Goal: Find specific page/section: Find specific page/section

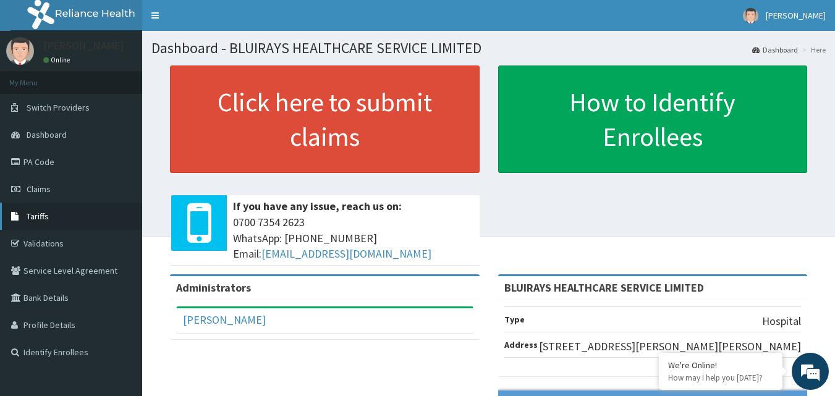
click at [40, 228] on link "Tariffs" at bounding box center [71, 216] width 142 height 27
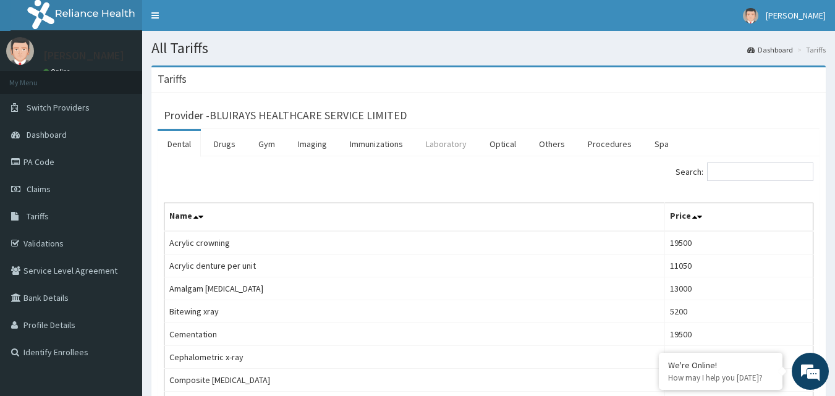
click at [465, 145] on link "Laboratory" at bounding box center [446, 144] width 61 height 26
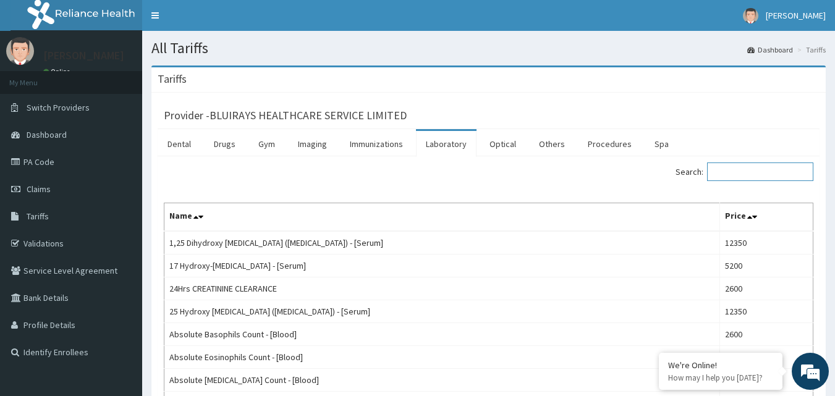
click at [734, 170] on input "Search:" at bounding box center [760, 171] width 106 height 19
click at [618, 140] on link "Procedures" at bounding box center [610, 144] width 64 height 26
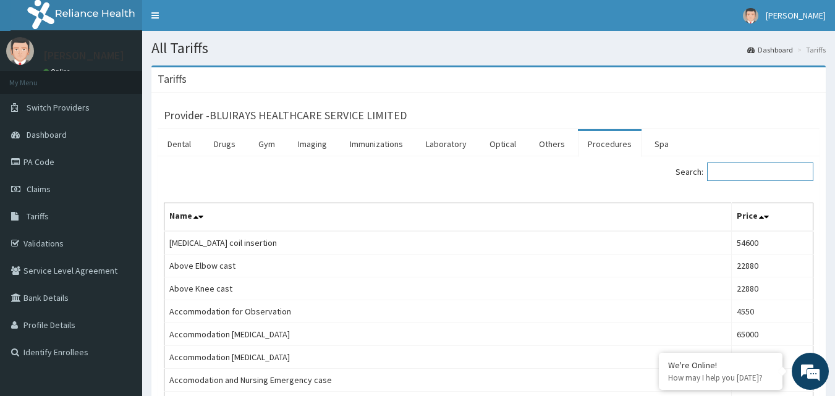
click at [741, 173] on input "Search:" at bounding box center [760, 171] width 106 height 19
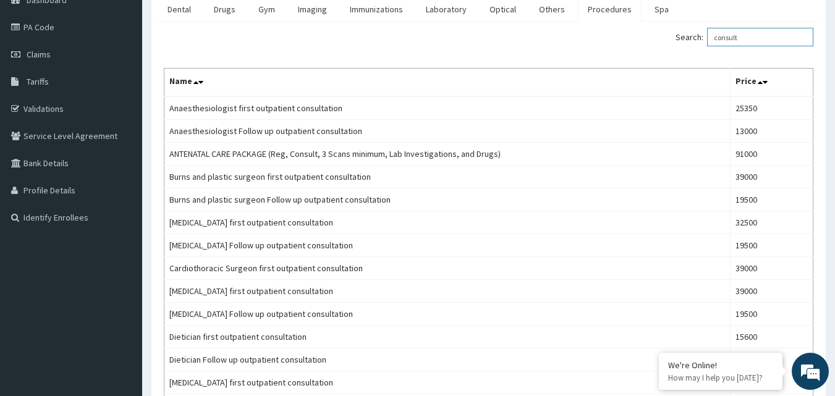
scroll to position [150, 0]
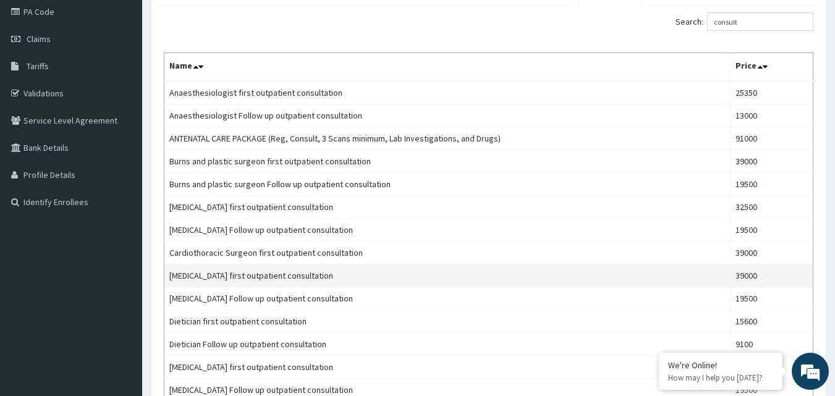
click at [577, 279] on td "[MEDICAL_DATA] first outpatient consultation" at bounding box center [447, 275] width 566 height 23
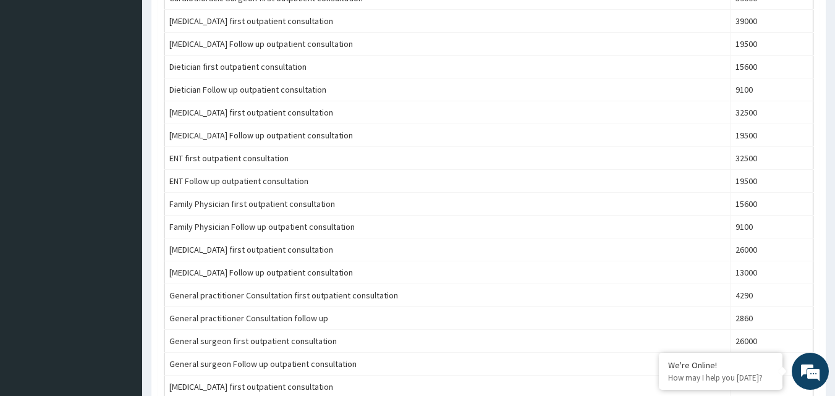
scroll to position [412, 0]
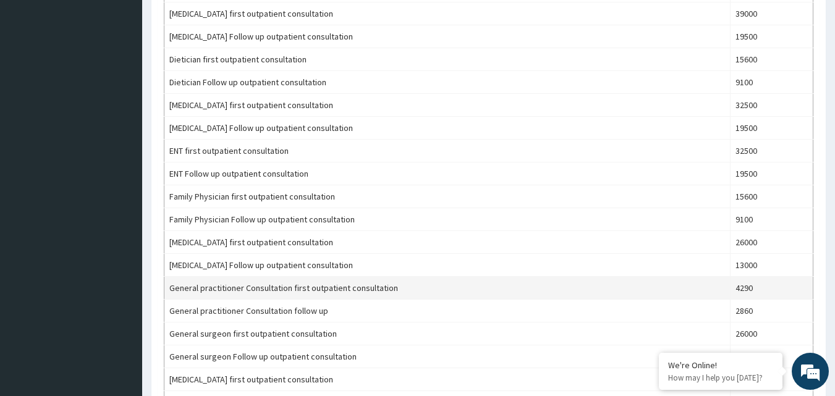
click at [741, 287] on td "4290" at bounding box center [771, 288] width 83 height 23
click at [631, 292] on td "General practitioner Consultation first outpatient consultation" at bounding box center [447, 288] width 566 height 23
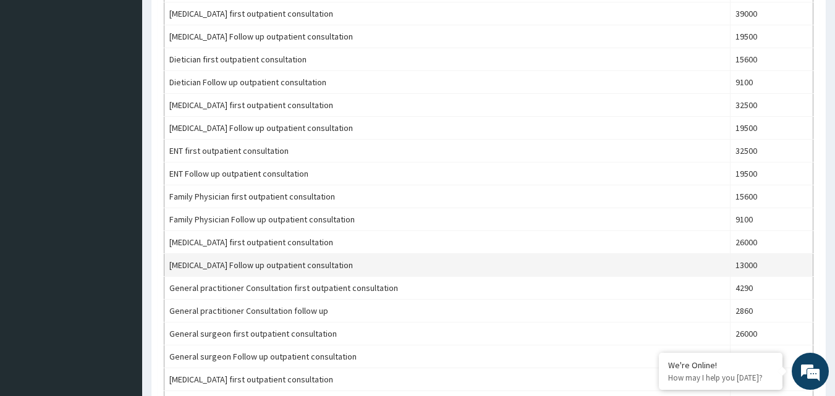
click at [562, 264] on td "[MEDICAL_DATA] Follow up outpatient consultation" at bounding box center [447, 265] width 566 height 23
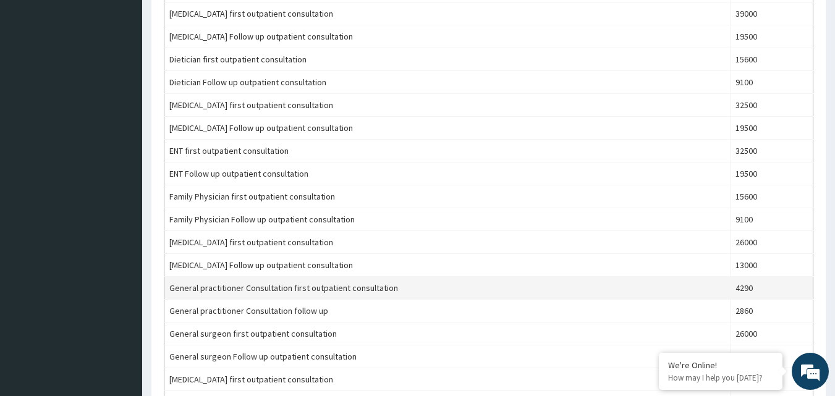
click at [746, 285] on td "4290" at bounding box center [771, 288] width 83 height 23
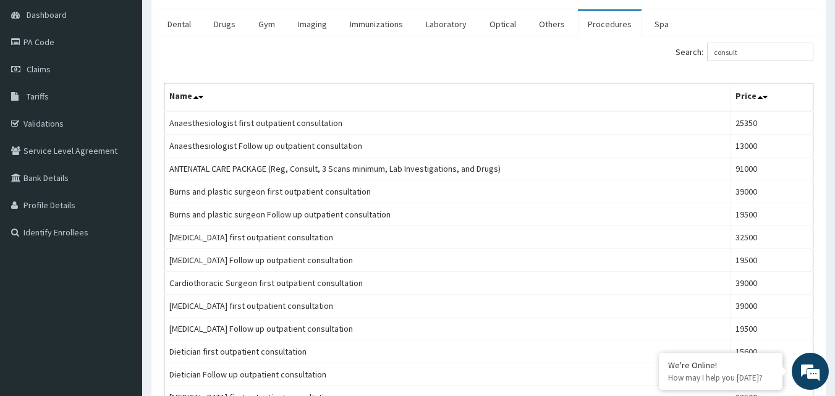
scroll to position [0, 0]
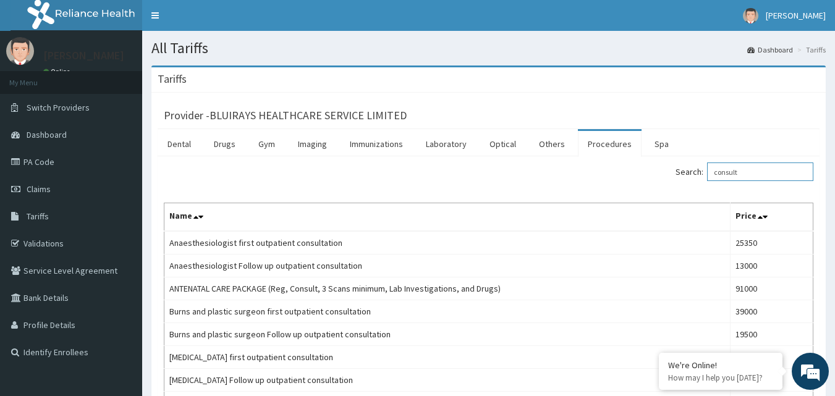
click at [739, 179] on input "consult" at bounding box center [760, 171] width 106 height 19
click at [751, 174] on input "consult" at bounding box center [760, 171] width 106 height 19
type input "c"
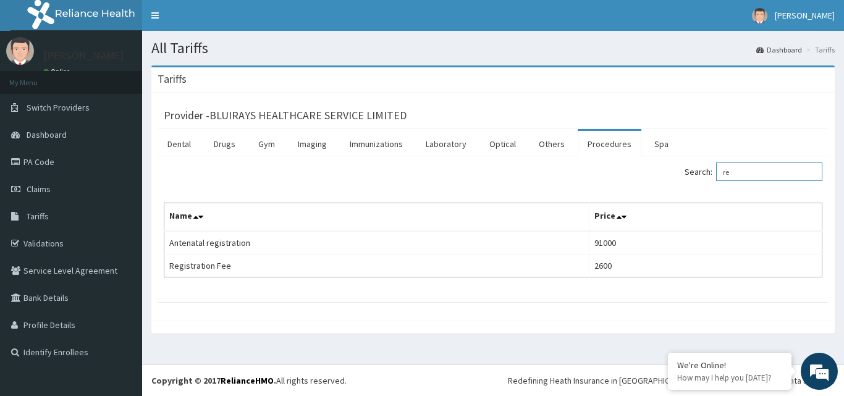
type input "r"
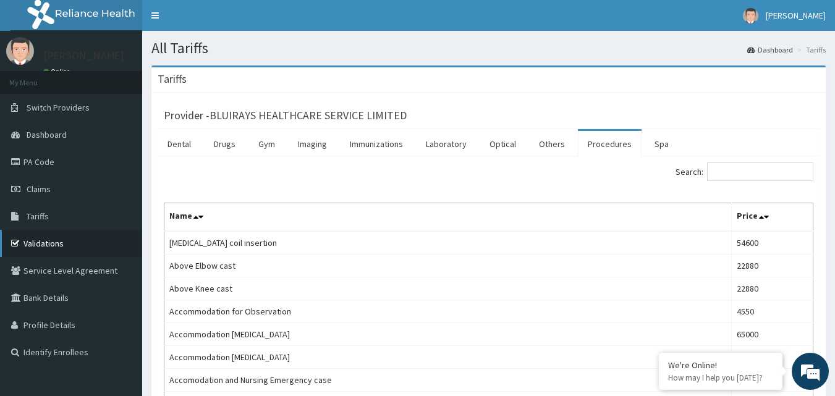
click at [78, 234] on link "Validations" at bounding box center [71, 243] width 142 height 27
